Goal: Share content: Share content

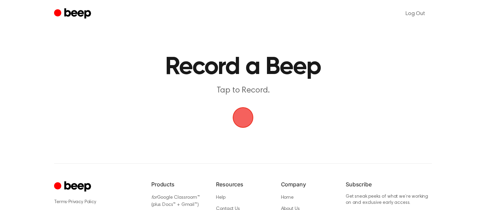
click at [246, 120] on span "button" at bounding box center [242, 117] width 27 height 27
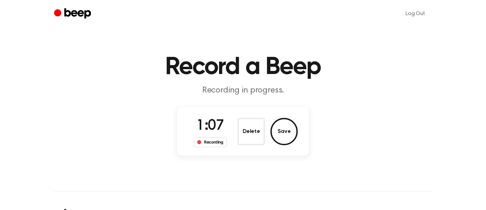
click at [240, 128] on button "Delete" at bounding box center [250, 131] width 27 height 27
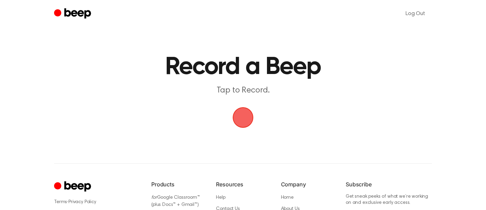
click at [251, 133] on div "Log Out Record a Beep Tap to Record. ⚠️ We are experiencing issues with our ser…" at bounding box center [243, 147] width 486 height 295
click at [241, 117] on span "button" at bounding box center [242, 117] width 31 height 31
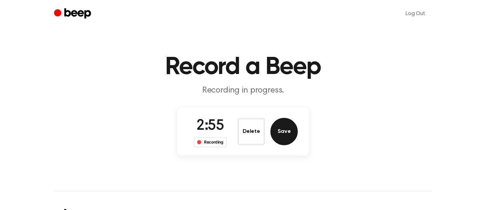
click at [287, 140] on button "Save" at bounding box center [283, 131] width 27 height 27
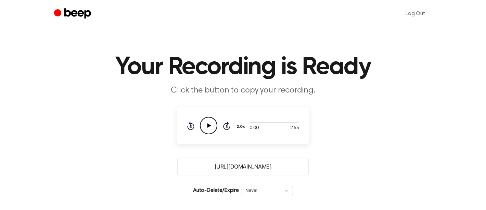
click at [283, 167] on input "[URL][DOMAIN_NAME]" at bounding box center [242, 166] width 131 height 18
click at [207, 125] on icon "Play Audio" at bounding box center [208, 125] width 17 height 17
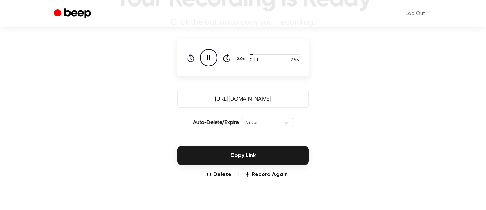
scroll to position [74, 0]
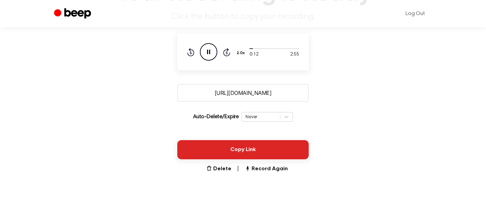
click at [257, 149] on button "Copy Link" at bounding box center [242, 149] width 131 height 19
